Goal: Register for event/course

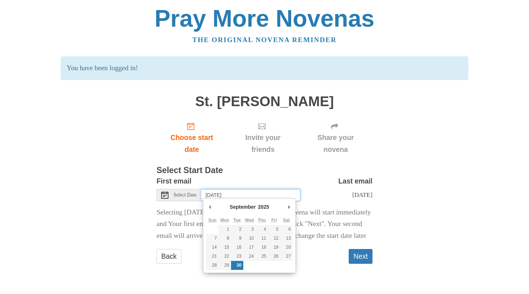
click at [284, 190] on input "Tuesday, September 30th" at bounding box center [250, 195] width 99 height 12
click at [353, 242] on p "Selecting today as the start date means Your novena will start immediately and …" at bounding box center [265, 225] width 216 height 36
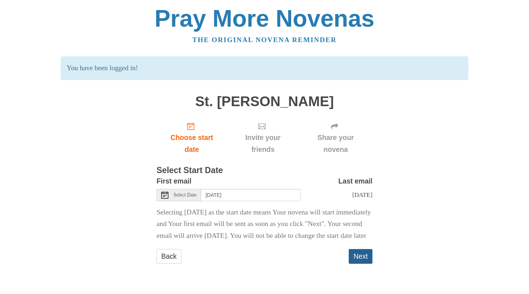
click at [361, 260] on button "Next" at bounding box center [361, 256] width 24 height 15
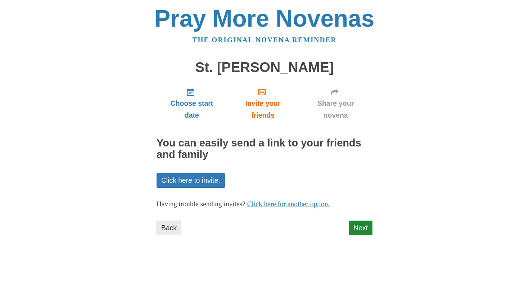
click at [173, 226] on link "Back" at bounding box center [169, 228] width 25 height 15
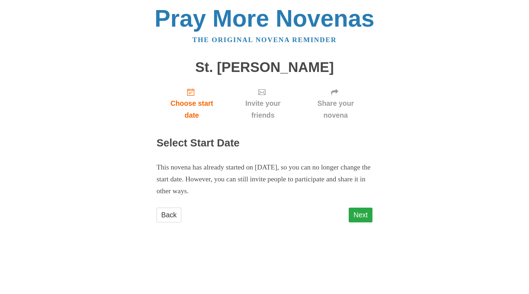
click at [370, 213] on link "Next" at bounding box center [361, 215] width 24 height 15
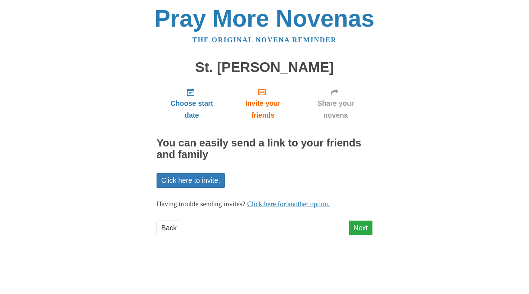
click at [362, 230] on link "Next" at bounding box center [361, 228] width 24 height 15
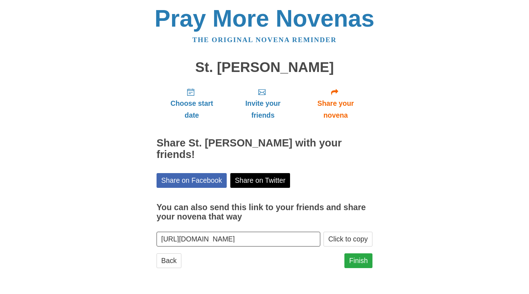
click at [363, 253] on link "Finish" at bounding box center [358, 260] width 28 height 15
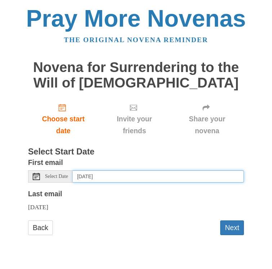
click at [166, 174] on input "[DATE]" at bounding box center [158, 176] width 171 height 12
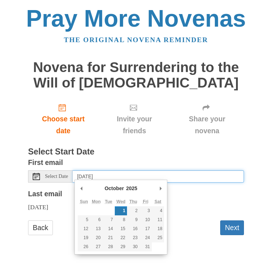
click at [106, 210] on td at bounding box center [109, 210] width 12 height 9
type input "[DATE]"
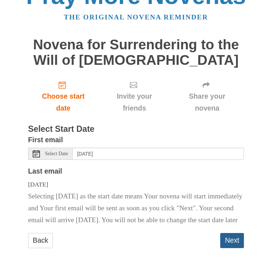
scroll to position [30, 0]
click at [231, 243] on button "Next" at bounding box center [232, 240] width 24 height 15
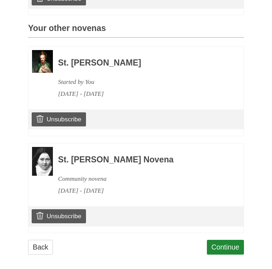
scroll to position [322, 0]
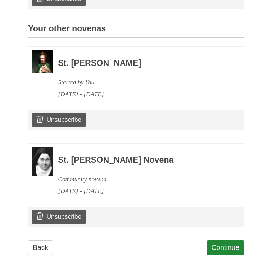
click at [227, 231] on div "Choose start date Review novenas Invite your friends Share your novena You have…" at bounding box center [136, 18] width 216 height 487
click at [227, 240] on link "Continue" at bounding box center [225, 247] width 37 height 15
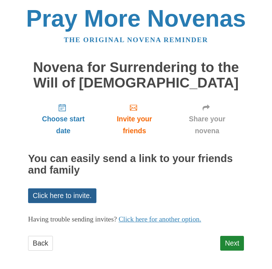
click at [87, 193] on link "Click here to invite." at bounding box center [62, 195] width 68 height 15
